Goal: Find specific page/section

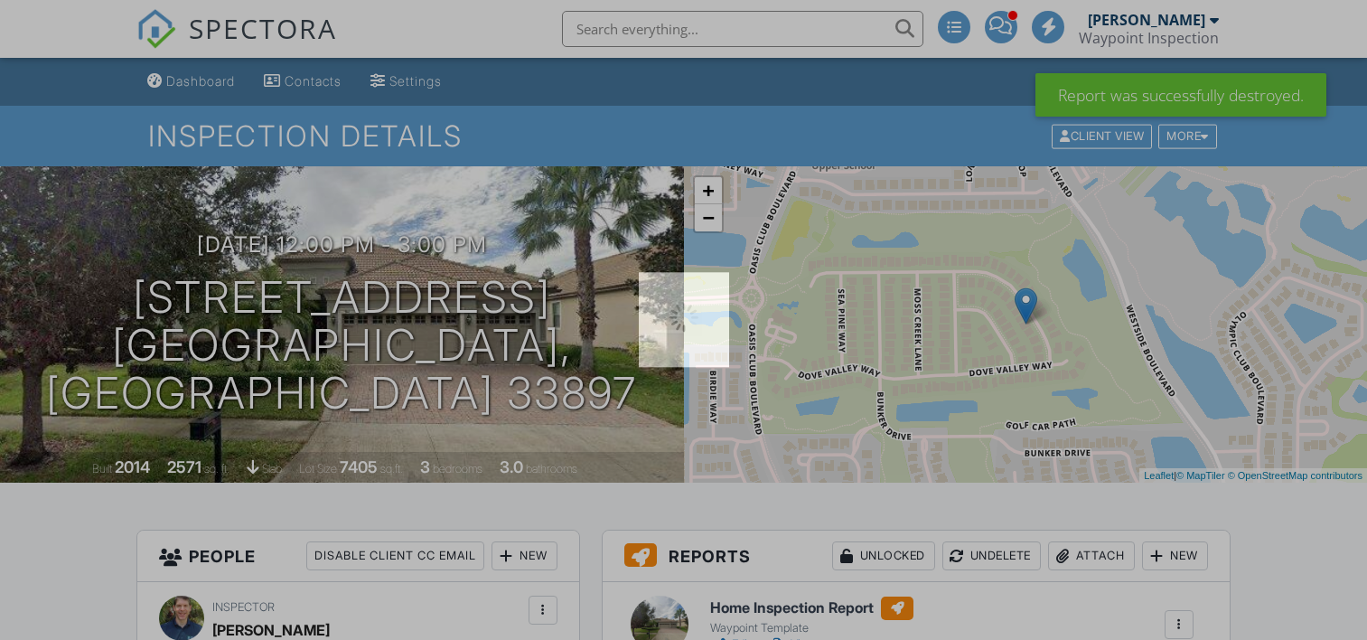
drag, startPoint x: 0, startPoint y: 0, endPoint x: 1166, endPoint y: 34, distance: 1166.7
click at [1167, 33] on div at bounding box center [683, 320] width 1367 height 640
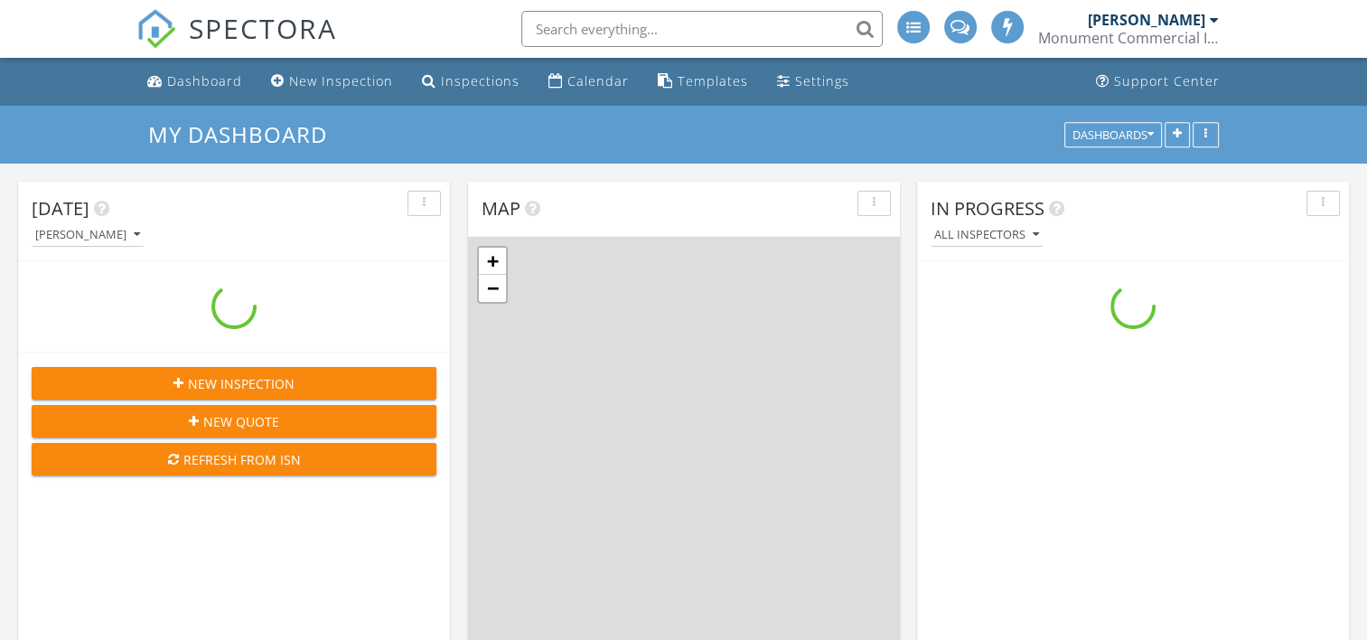
scroll to position [1672, 1395]
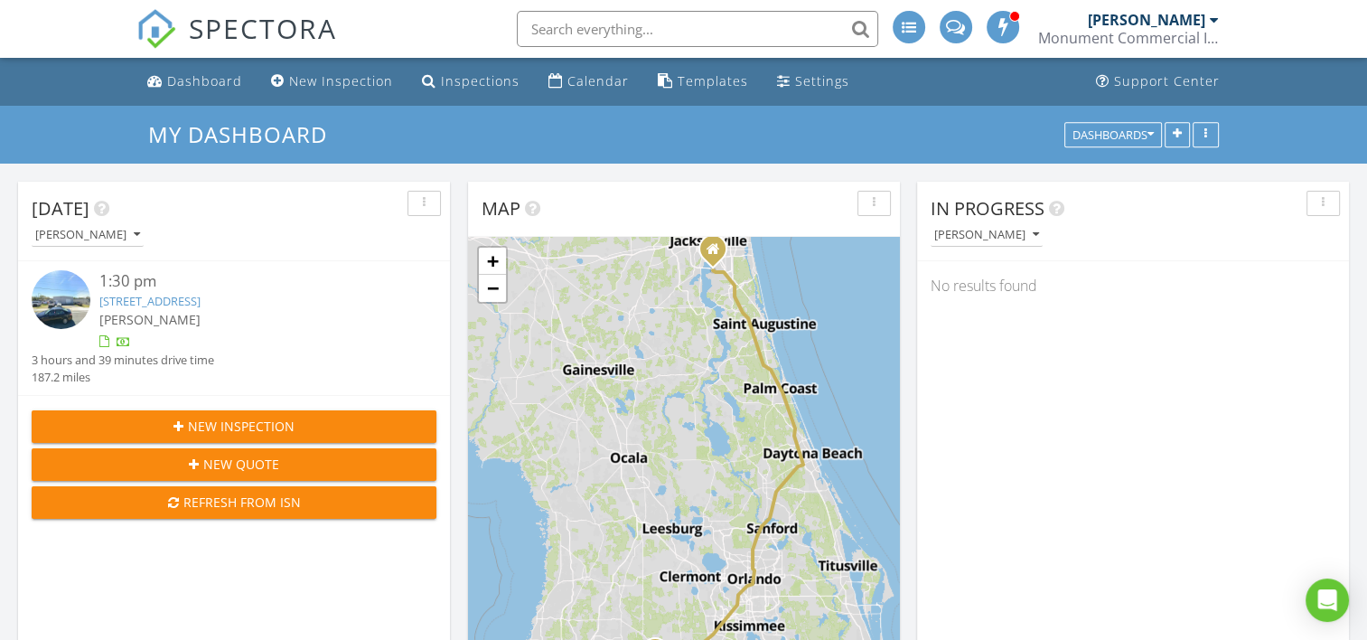
click at [155, 300] on link "1728 Olive St, Lakeland, FL 33815" at bounding box center [149, 301] width 101 height 16
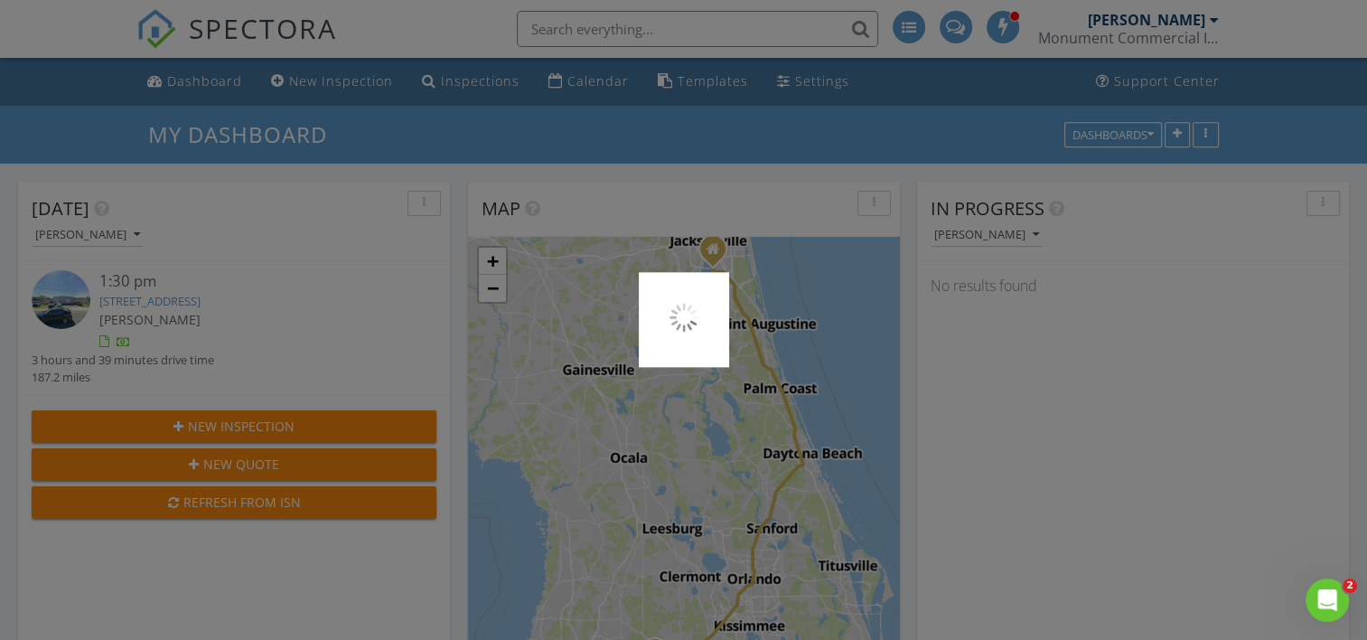
scroll to position [0, 0]
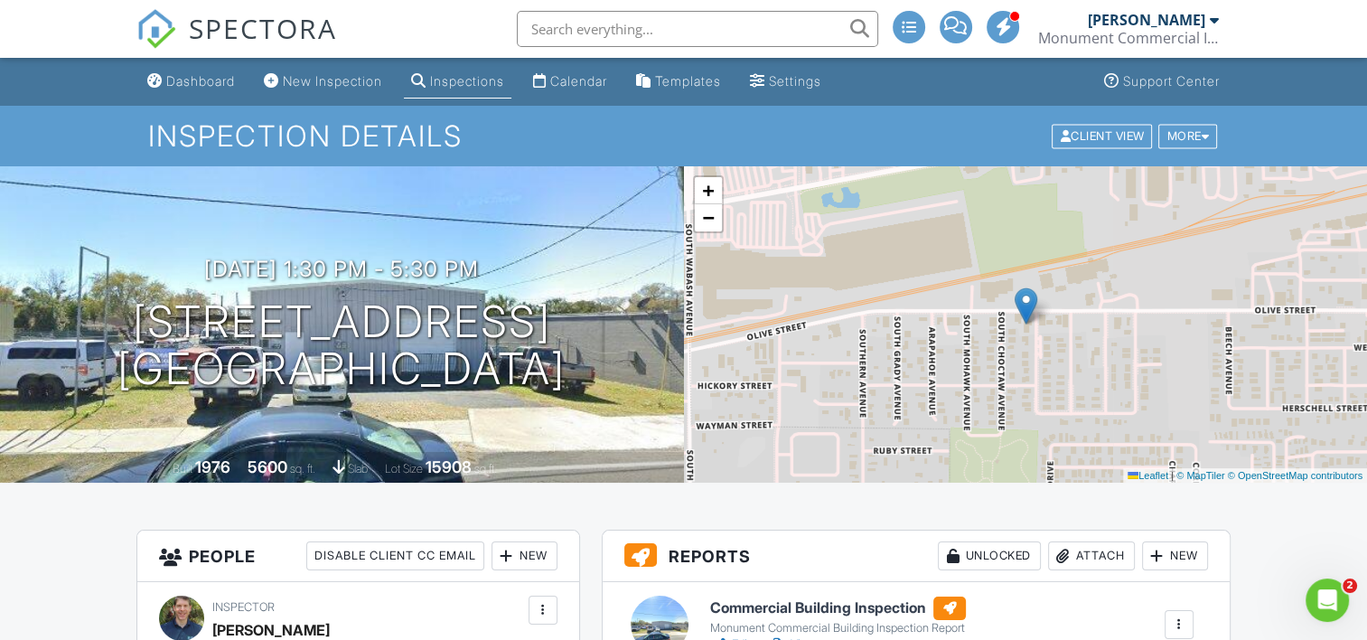
drag, startPoint x: 694, startPoint y: 421, endPoint x: 688, endPoint y: 177, distance: 244.0
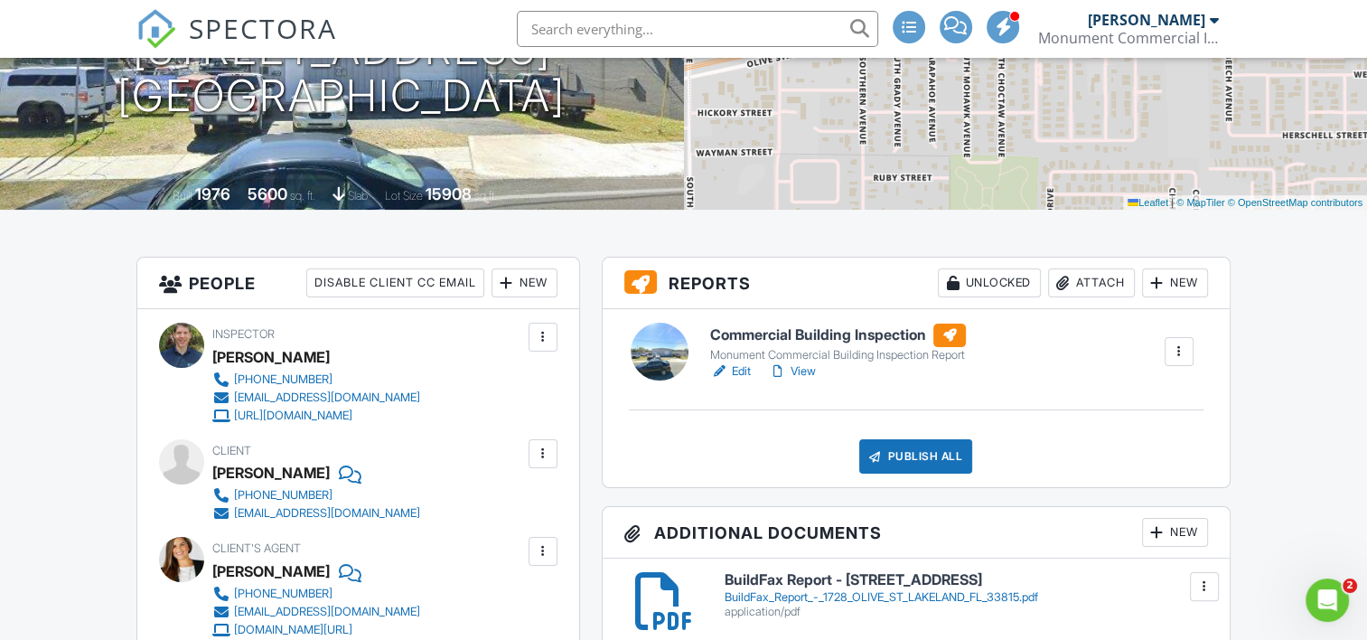
scroll to position [361, 0]
